Goal: Task Accomplishment & Management: Use online tool/utility

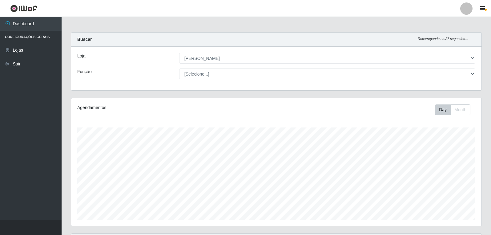
select select "523"
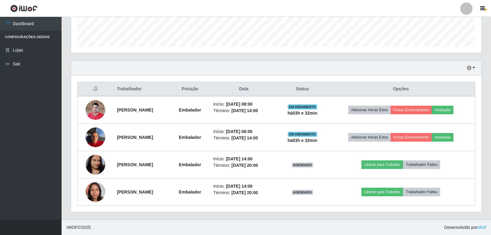
scroll to position [128, 410]
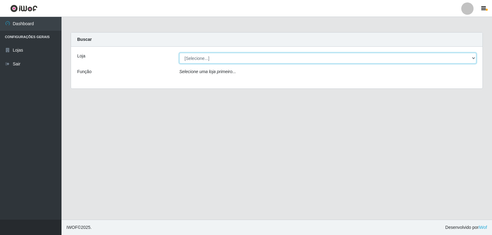
click at [251, 55] on select "[Selecione...] [PERSON_NAME] Atacadão - [PERSON_NAME]" at bounding box center [327, 58] width 297 height 11
select select "523"
click at [179, 53] on select "[Selecione...] Queiroz Atacadão - João Câmara" at bounding box center [327, 58] width 297 height 11
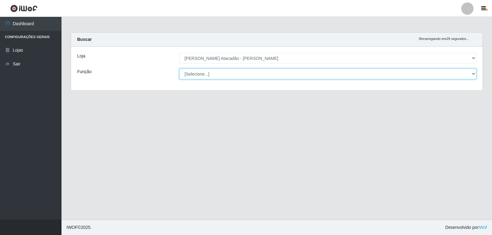
click at [262, 78] on select "[Selecione...] Embalador Embalador + Embalador ++ Repositor Repositor + Reposit…" at bounding box center [327, 74] width 297 height 11
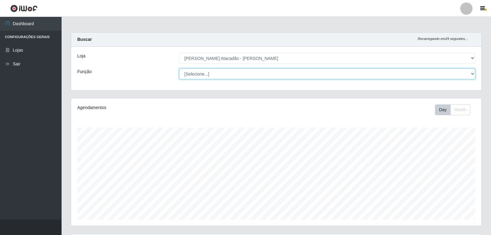
scroll to position [128, 410]
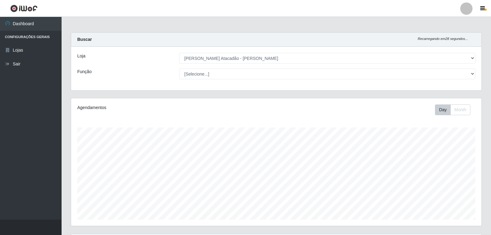
click at [158, 97] on div "Carregando... Buscar Recarregando em 28 segundos... Loja [Selecione...] Queiroz…" at bounding box center [276, 65] width 420 height 66
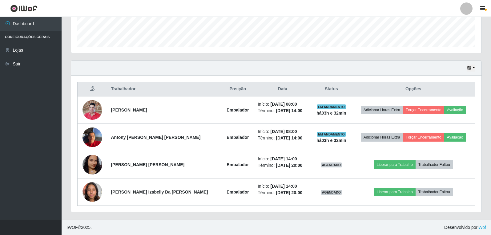
click at [476, 71] on div "Hoje 1 dia 3 dias 1 Semana Não encerrados" at bounding box center [276, 68] width 410 height 15
click at [476, 67] on div "Hoje 1 dia 3 dias 1 Semana Não encerrados" at bounding box center [276, 68] width 410 height 15
click at [472, 67] on button "button" at bounding box center [470, 68] width 9 height 7
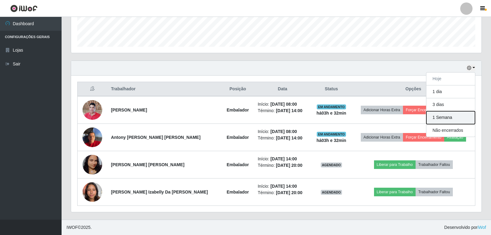
click at [455, 115] on button "1 Semana" at bounding box center [450, 117] width 49 height 13
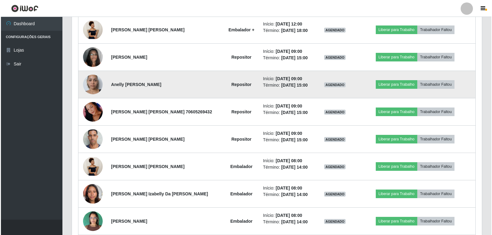
scroll to position [748, 0]
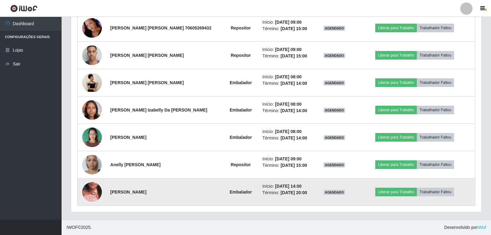
click at [96, 191] on img at bounding box center [92, 192] width 20 height 45
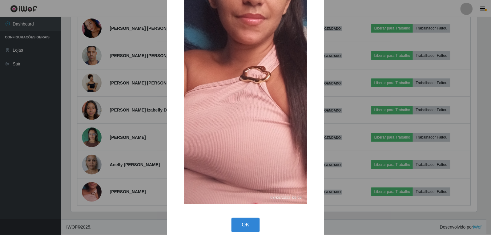
scroll to position [92, 0]
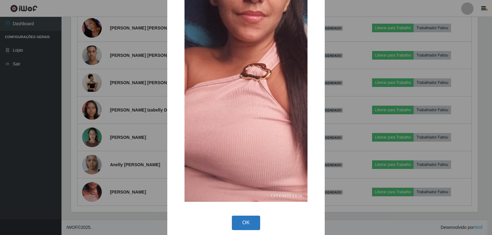
click at [245, 229] on button "OK" at bounding box center [246, 223] width 29 height 14
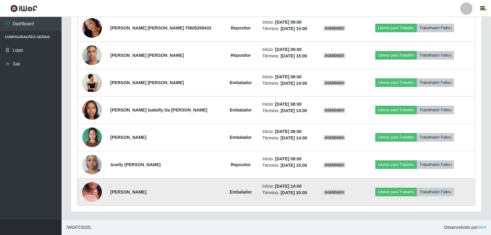
scroll to position [718, 0]
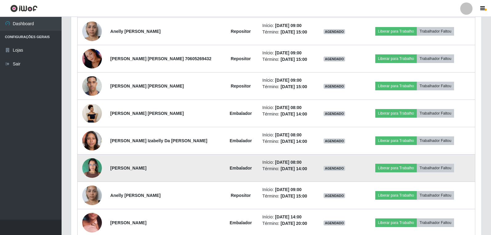
click at [89, 168] on img at bounding box center [92, 168] width 20 height 26
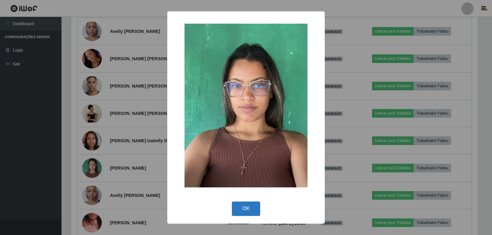
click at [245, 210] on button "OK" at bounding box center [246, 209] width 29 height 14
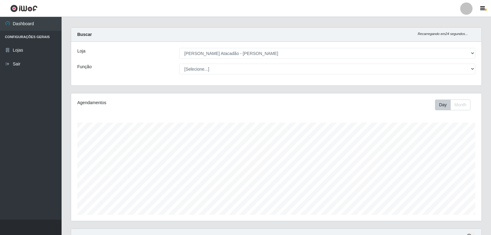
scroll to position [0, 0]
